Goal: Task Accomplishment & Management: Manage account settings

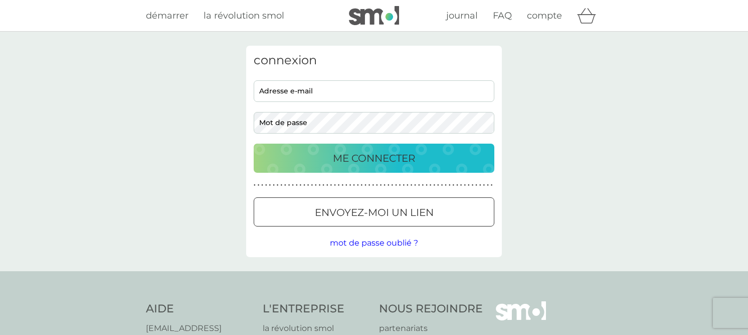
type input "[PERSON_NAME][EMAIL_ADDRESS][DOMAIN_NAME]"
click at [297, 94] on input "[PERSON_NAME][EMAIL_ADDRESS][DOMAIN_NAME]" at bounding box center [374, 91] width 241 height 22
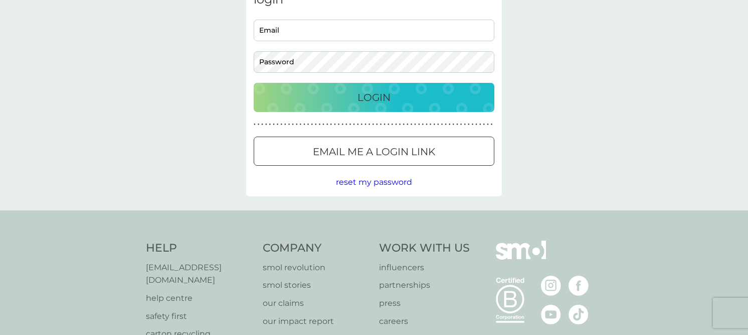
scroll to position [161, 0]
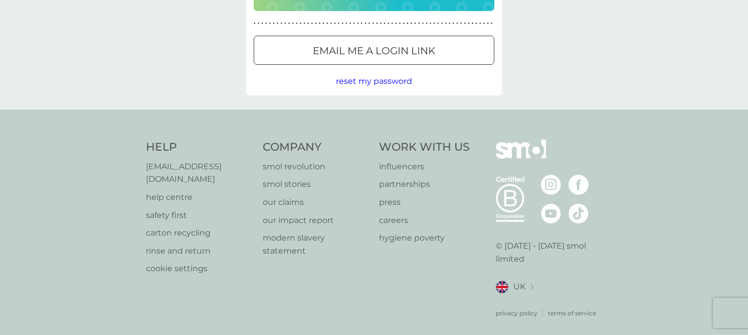
type input "devisree+2136@smolproducts.com"
click at [516, 280] on span "UK" at bounding box center [520, 286] width 12 height 13
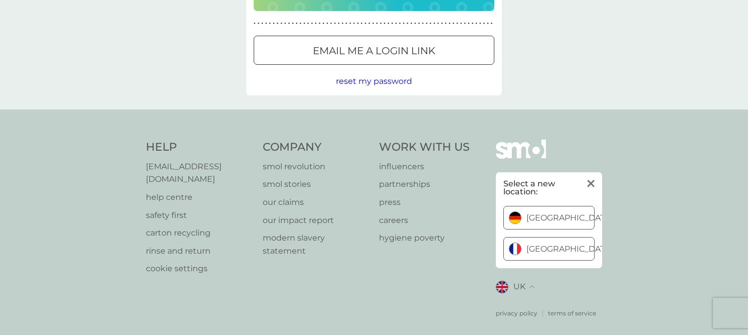
click at [525, 237] on link "France" at bounding box center [549, 248] width 91 height 23
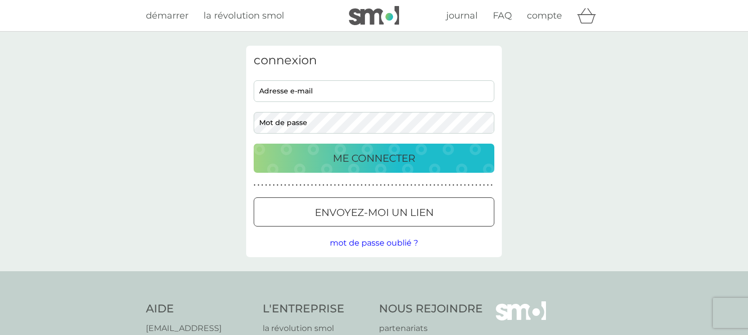
type input "[PERSON_NAME][EMAIL_ADDRESS][DOMAIN_NAME]"
click at [329, 153] on div "ME CONNECTER" at bounding box center [374, 158] width 221 height 16
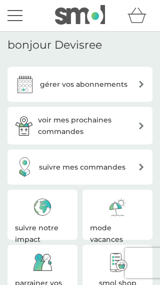
click at [19, 20] on div "menu" at bounding box center [15, 21] width 15 height 2
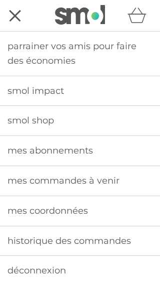
click at [40, 211] on span "mes coordonnées" at bounding box center [48, 210] width 81 height 11
